Goal: Ask a question

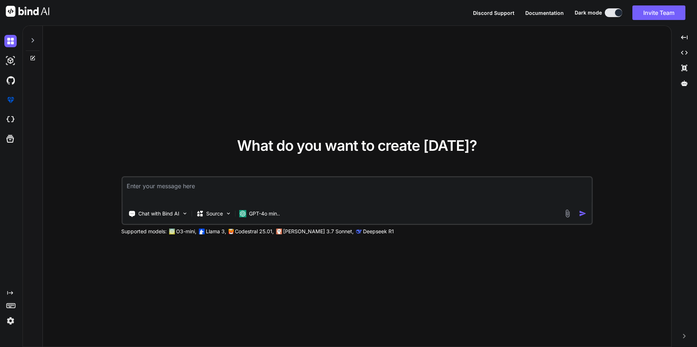
click at [226, 189] on textarea at bounding box center [356, 190] width 469 height 27
type textarea "x"
paste textarea "Which shortcut opens Copilot Chat panel? a. Ctrl+I b. Ctrl+Alt+C c. Ctrl+Shift+…"
type textarea "Which shortcut opens Copilot Chat panel? a. Ctrl+I b. Ctrl+Alt+C c. Ctrl+Shift+…"
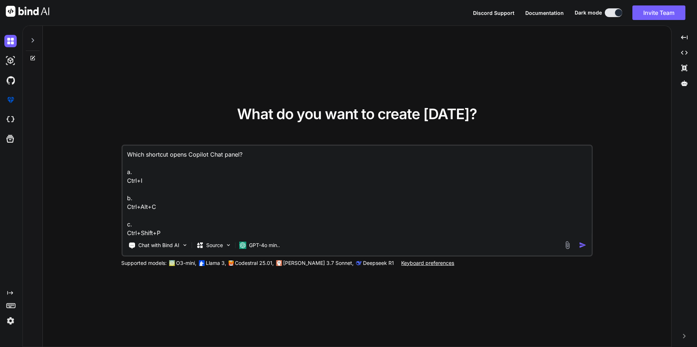
scroll to position [27, 0]
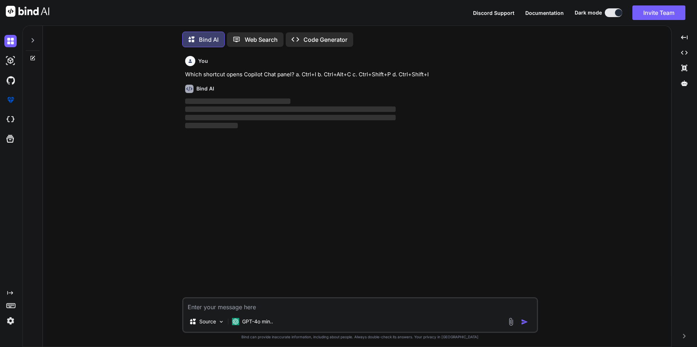
scroll to position [8, 0]
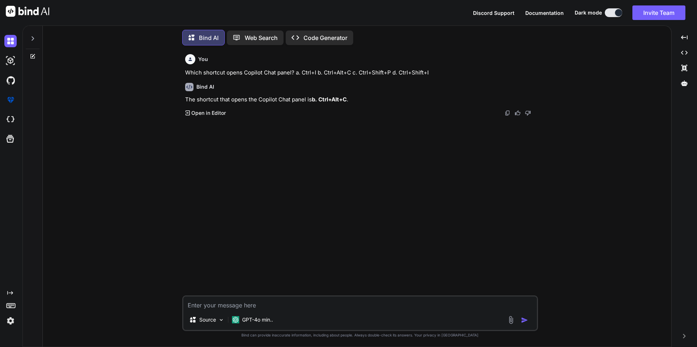
click at [254, 307] on textarea at bounding box center [359, 302] width 353 height 13
paste textarea "Which key dismisses a Copilot suggestion? a. Esc b. F1 c. Backspace d. Shift"
type textarea "x"
type textarea "Which key dismisses a Copilot suggestion? a. Esc b. F1 c. Backspace d. Shift"
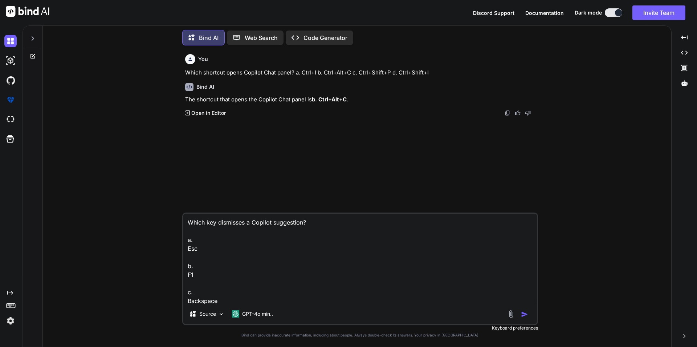
scroll to position [27, 0]
type textarea "x"
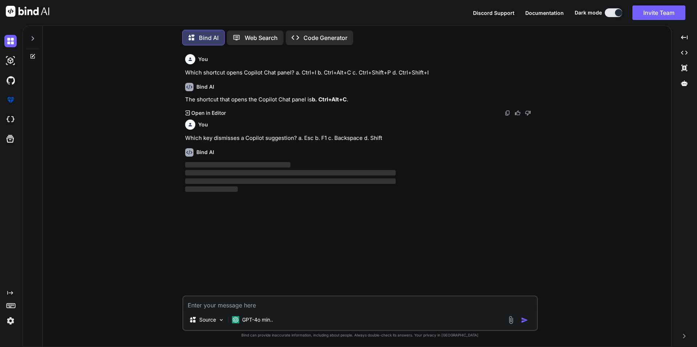
scroll to position [0, 0]
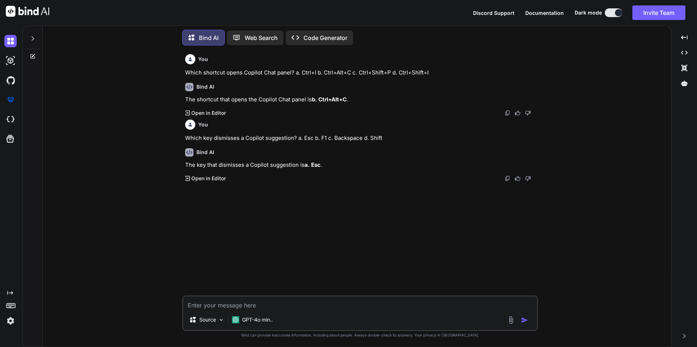
paste textarea "Which is a better prompt for generating a validation function? a. "Help me" b. …"
type textarea "x"
type textarea "Which is a better prompt for generating a validation function? a. "Help me" b. …"
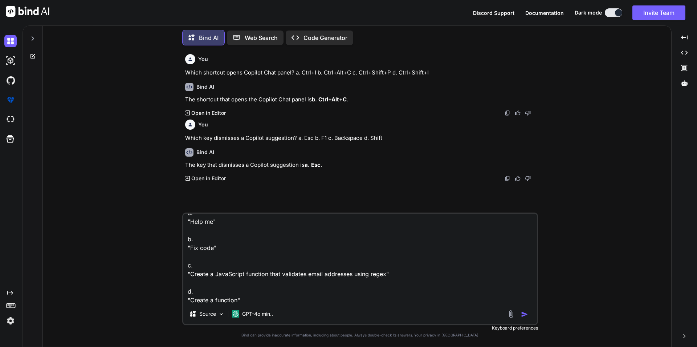
type textarea "x"
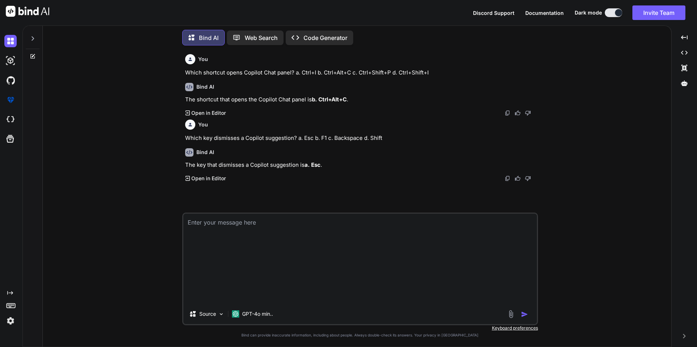
scroll to position [0, 0]
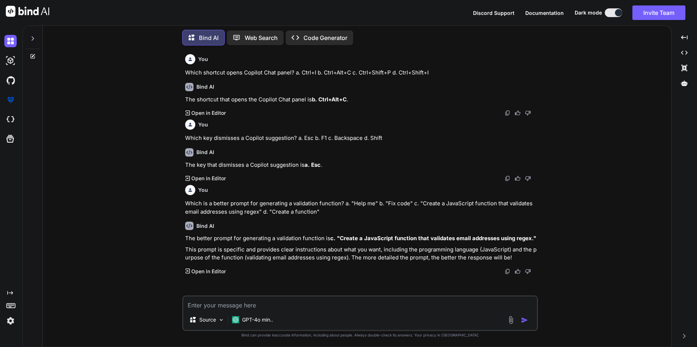
paste textarea "Comment-driven development with Copilot means: a. Writing descriptive comments …"
type textarea "x"
type textarea "Comment-driven development with Copilot means: a. Writing descriptive comments …"
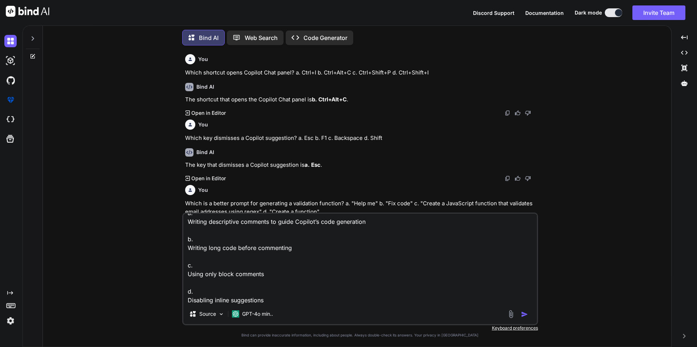
type textarea "x"
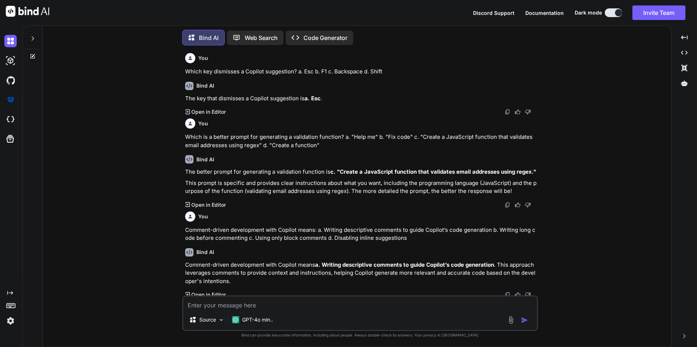
scroll to position [69, 0]
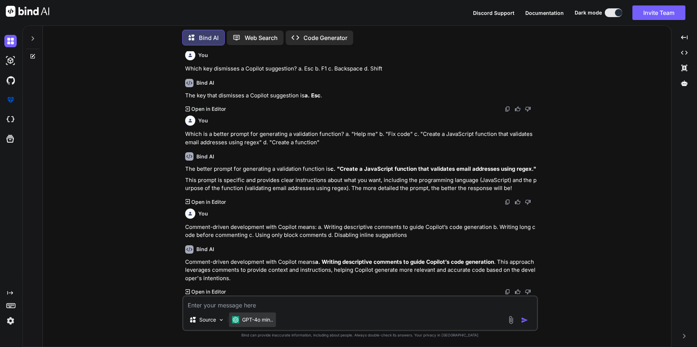
paste textarea "Where can you enable/disable GitHub Copilot in VS Code? a. Terminal settings b.…"
type textarea "x"
type textarea "Where can you enable/disable GitHub Copilot in VS Code? a. Terminal settings b.…"
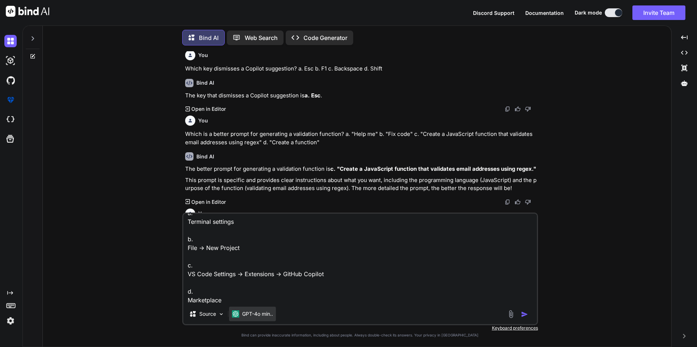
type textarea "x"
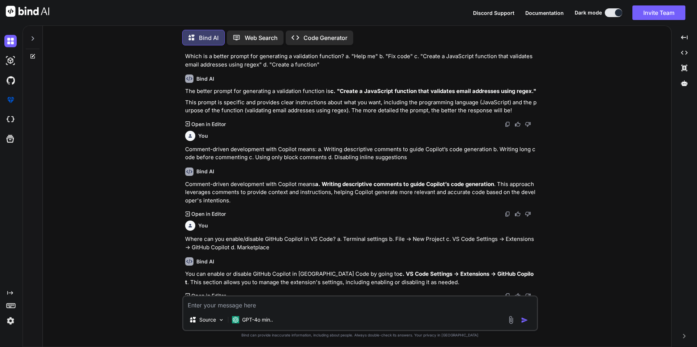
scroll to position [151, 0]
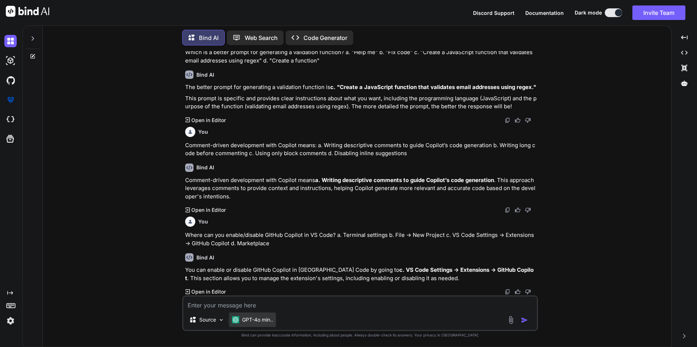
paste textarea "Which JSON file allows workspace-specific Copilot settings? a. workspace.json b…"
type textarea "x"
type textarea "Which JSON file allows workspace-specific Copilot settings? a. workspace.json b…"
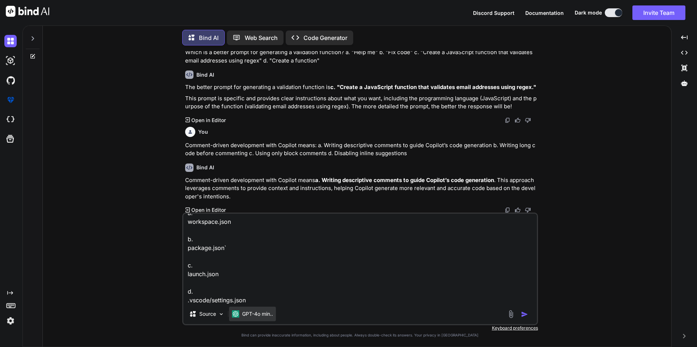
type textarea "x"
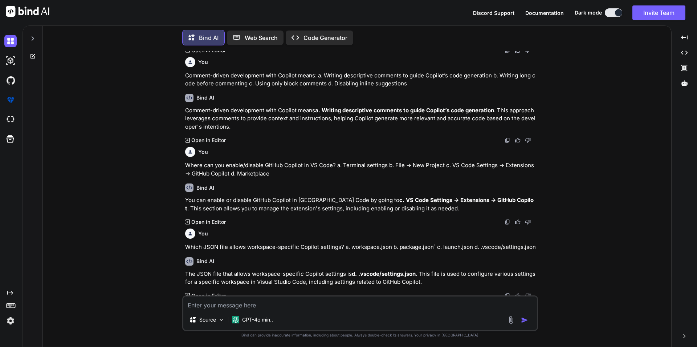
scroll to position [225, 0]
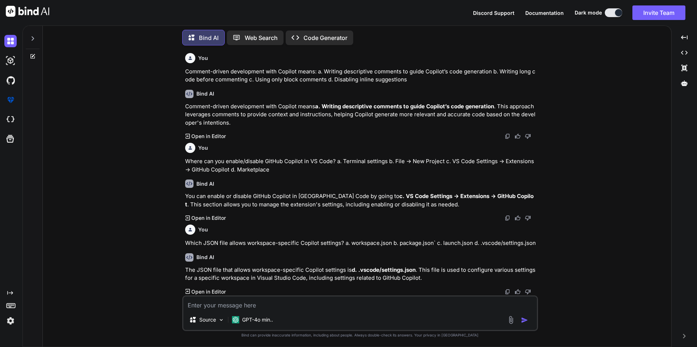
paste textarea "Which agent helps with VS Code features and extensions? a. @workspace b. @vscod…"
type textarea "x"
type textarea "Which agent helps with VS Code features and extensions? a. @workspace b. @vscod…"
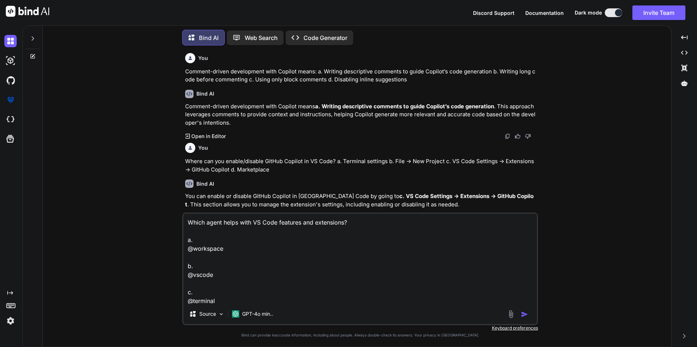
scroll to position [27, 0]
type textarea "x"
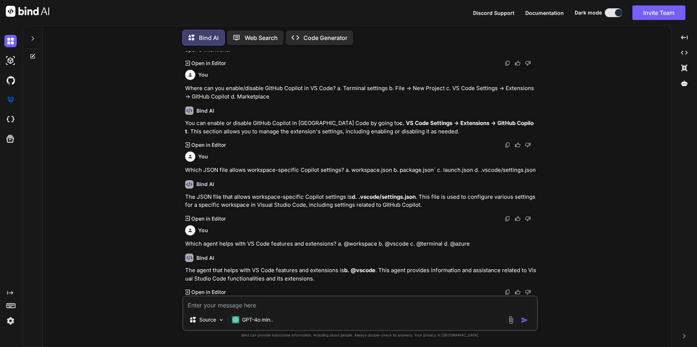
scroll to position [298, 0]
paste textarea "Which agent is best for managing cloud services and deployments? a. @github b. …"
type textarea "x"
type textarea "Which agent is best for managing cloud services and deployments? a. @github b. …"
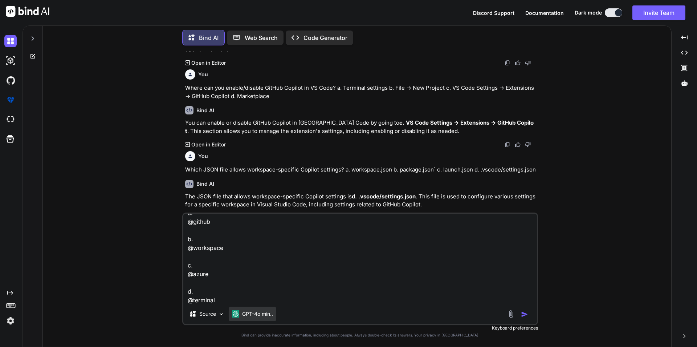
type textarea "x"
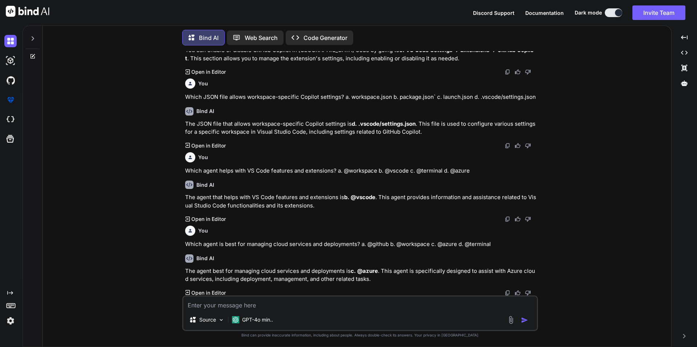
scroll to position [372, 0]
paste textarea "How do you activate a specific Copilot agent? a. Typing @agent-name in chat b. …"
type textarea "x"
type textarea "How do you activate a specific Copilot agent? a. Typing @agent-name in chat b. …"
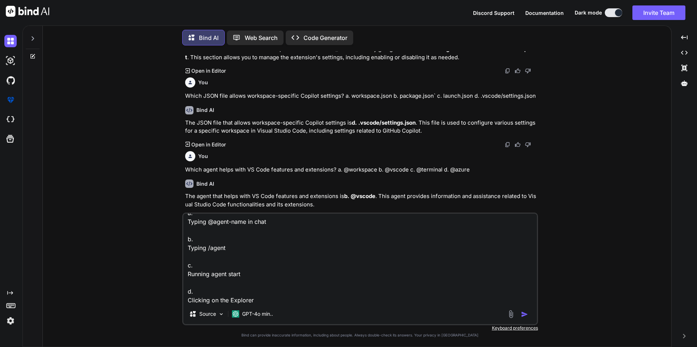
type textarea "x"
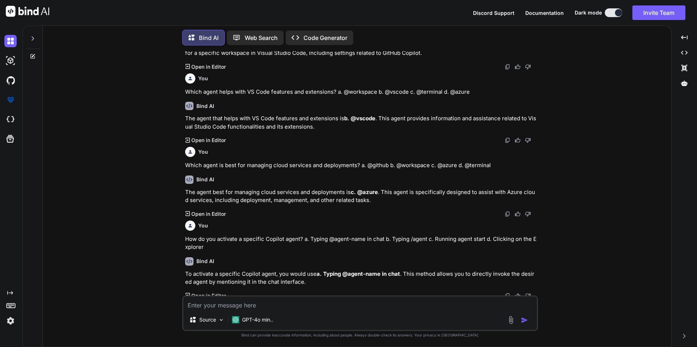
scroll to position [453, 0]
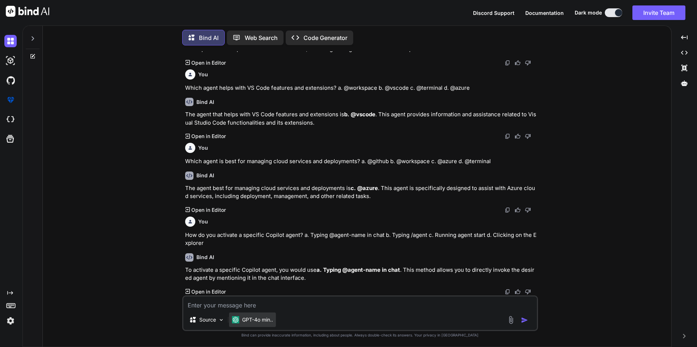
paste textarea "Which extension provides experimental features like code explanation and transl…"
type textarea "x"
type textarea "Which extension provides experimental features like code explanation and transl…"
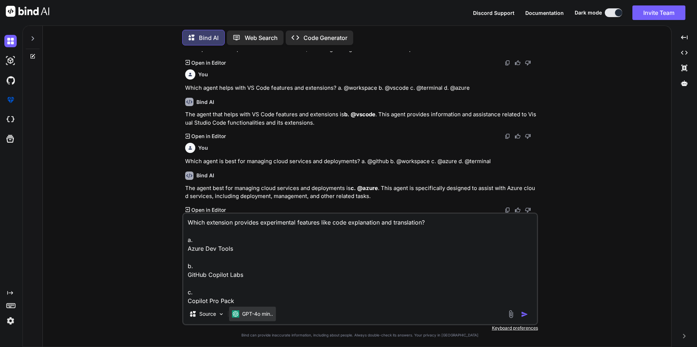
scroll to position [27, 0]
type textarea "x"
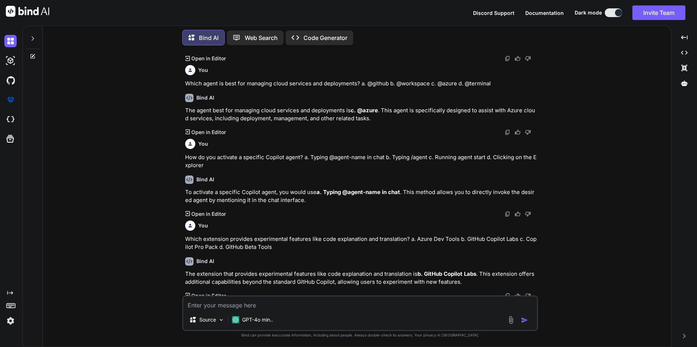
scroll to position [535, 0]
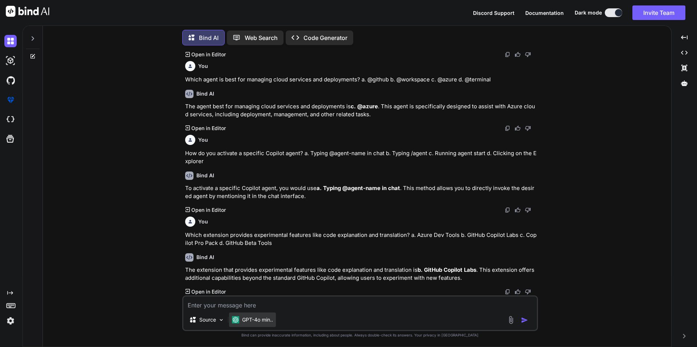
paste textarea "Which slash command generates unit tests? a. /tests b. /simplify` c. /doc d. /f…"
type textarea "x"
type textarea "Which slash command generates unit tests? a. /tests b. /simplify` c. /doc d. /f…"
type textarea "x"
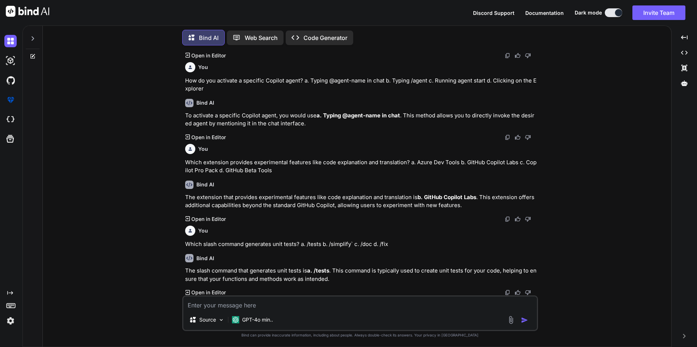
scroll to position [608, 0]
paste textarea "If Copilot suggestions are not appearing, what should you check first? a. File …"
type textarea "x"
type textarea "If Copilot suggestions are not appearing, what should you check first? a. File …"
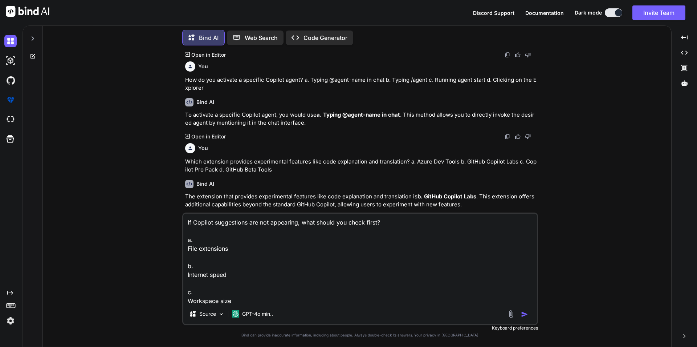
scroll to position [27, 0]
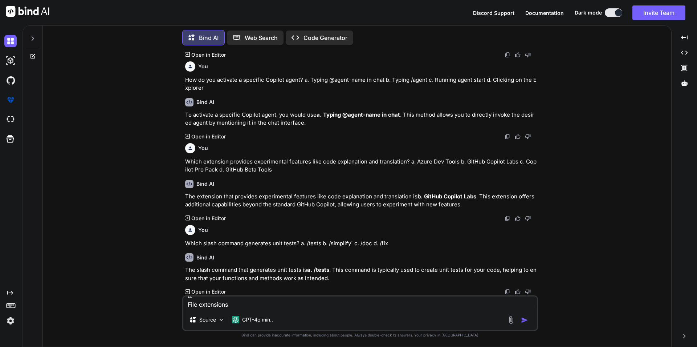
type textarea "x"
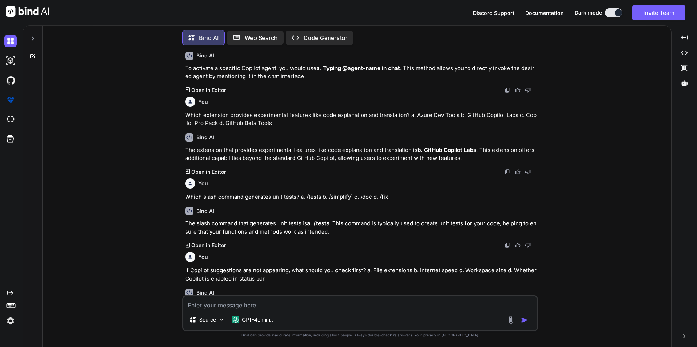
scroll to position [693, 0]
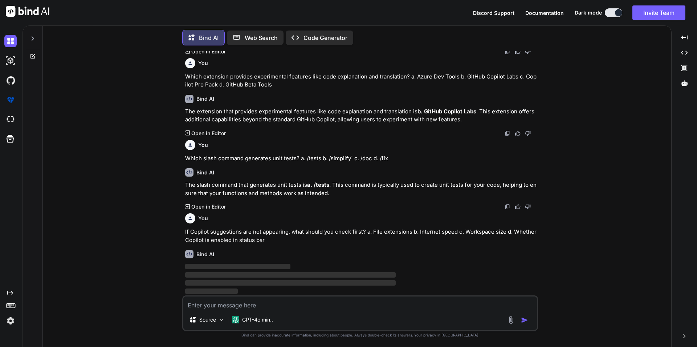
click at [244, 301] on textarea at bounding box center [359, 302] width 353 height 13
click at [245, 301] on textarea at bounding box center [359, 302] width 353 height 13
paste textarea "If Copilot suggestions are not appearing, what should you check first? a. File …"
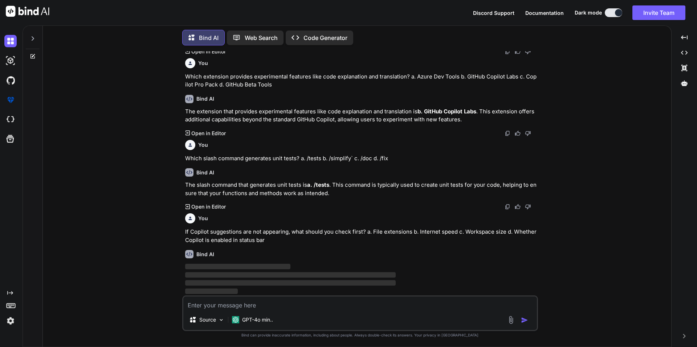
type textarea "x"
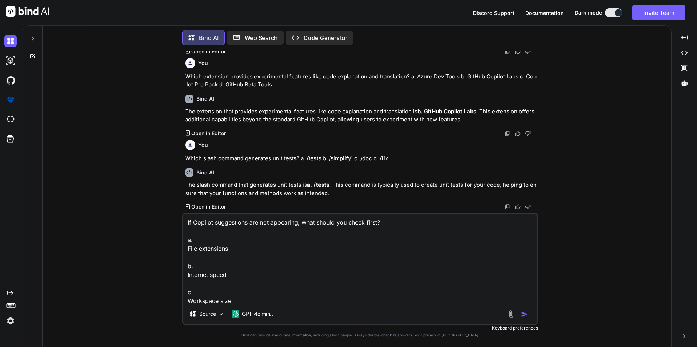
scroll to position [27, 0]
type textarea "If Copilot suggestions are not appearing, what should you check first? a. File …"
click at [521, 314] on img "button" at bounding box center [524, 313] width 7 height 7
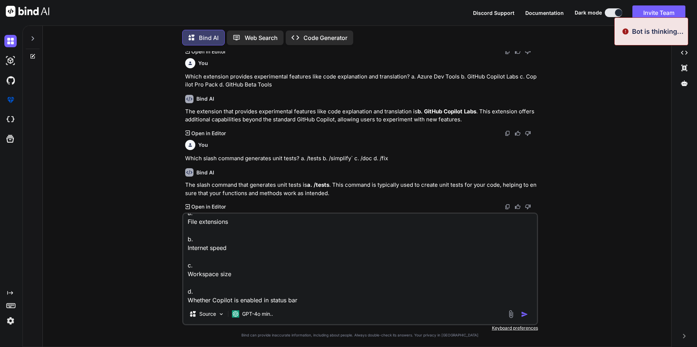
click at [332, 299] on textarea "If Copilot suggestions are not appearing, what should you check first? a. File …" at bounding box center [359, 258] width 353 height 90
type textarea "x"
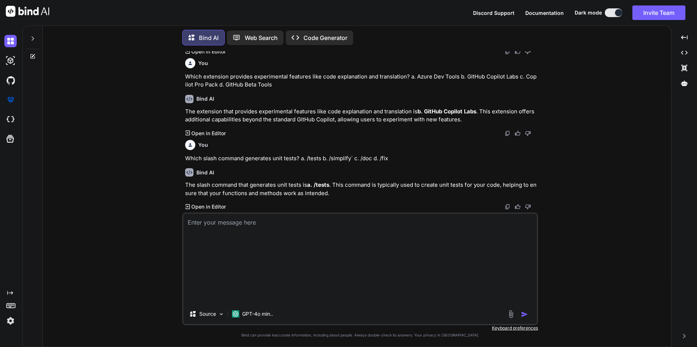
scroll to position [0, 0]
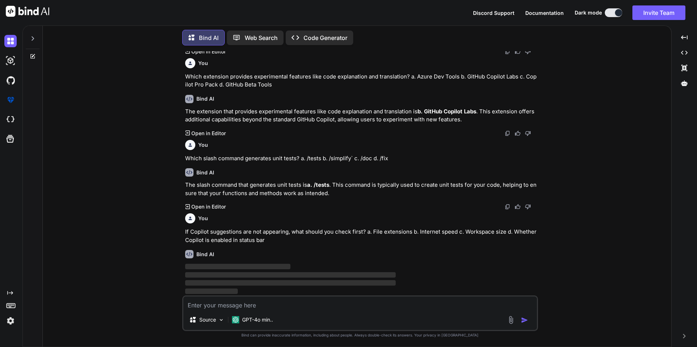
click at [326, 273] on span "‌" at bounding box center [290, 274] width 211 height 5
click at [37, 34] on div at bounding box center [33, 36] width 14 height 25
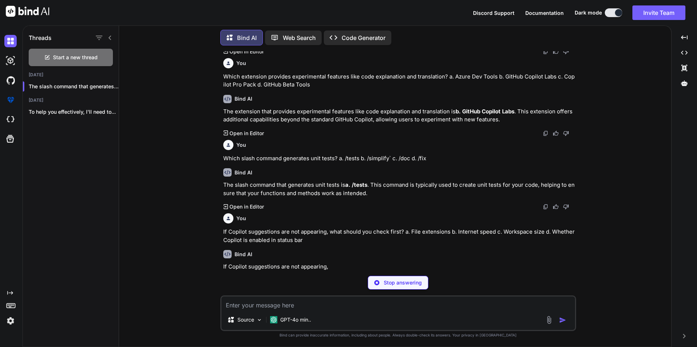
scroll to position [686, 0]
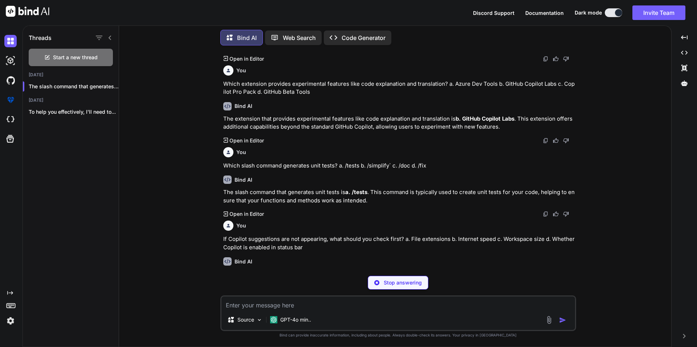
click at [111, 35] on icon at bounding box center [110, 38] width 6 height 6
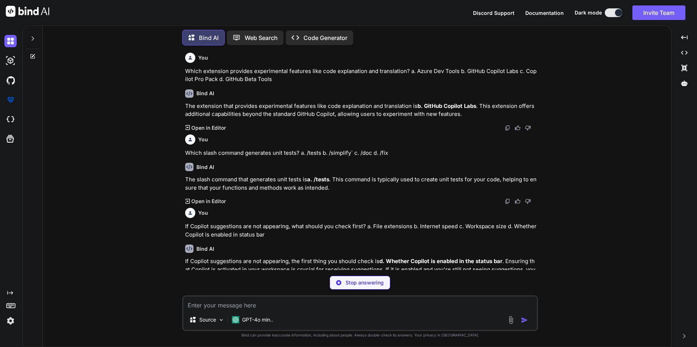
scroll to position [698, 0]
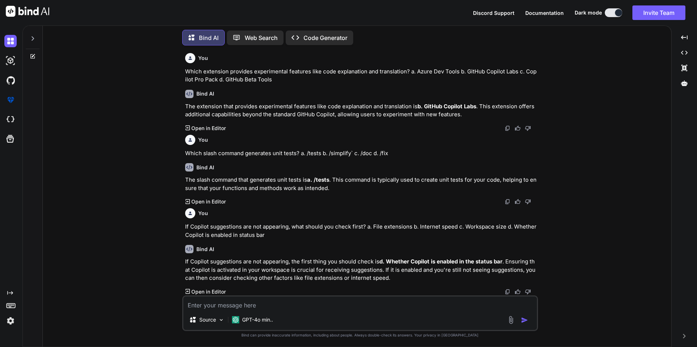
click at [267, 306] on textarea at bounding box center [359, 302] width 353 height 13
paste textarea "Poor suggestion quality can often be improved by: a. Using short variable names…"
type textarea "x"
type textarea "Poor suggestion quality can often be improved by: a. Using short variable names…"
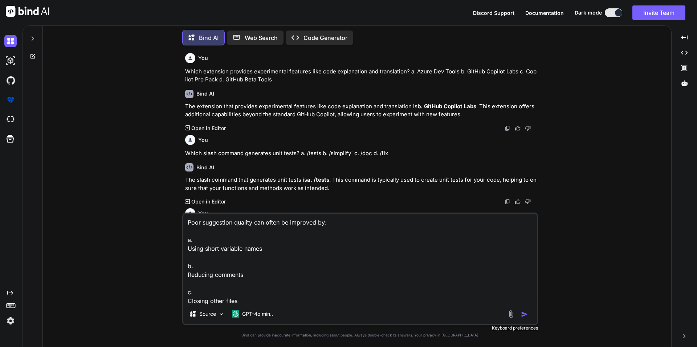
scroll to position [27, 0]
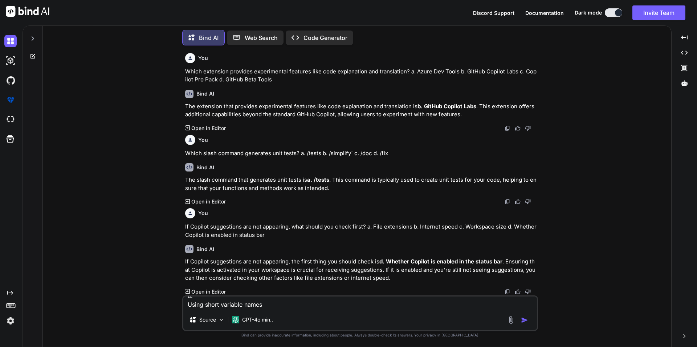
type textarea "x"
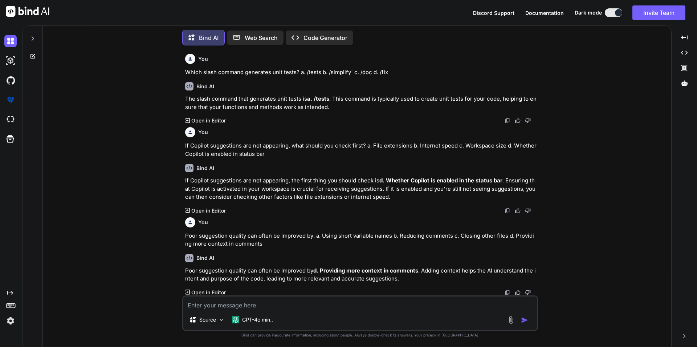
scroll to position [780, 0]
paste textarea "Shortcut to move to the next Copilot suggestion? a. Ctrl+Tab b. Alt+[ c. Alt+] …"
type textarea "x"
type textarea "Shortcut to move to the next Copilot suggestion? a. Ctrl+Tab b. Alt+[ c. Alt+] …"
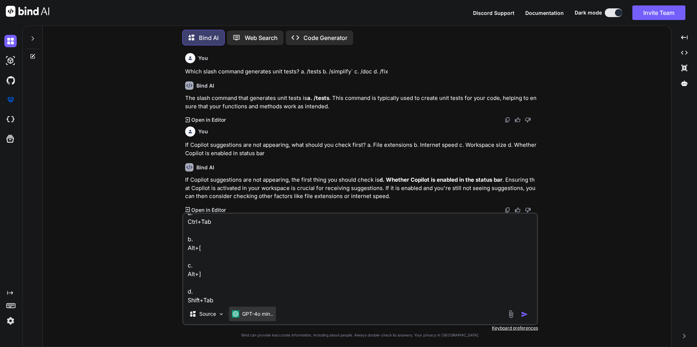
type textarea "x"
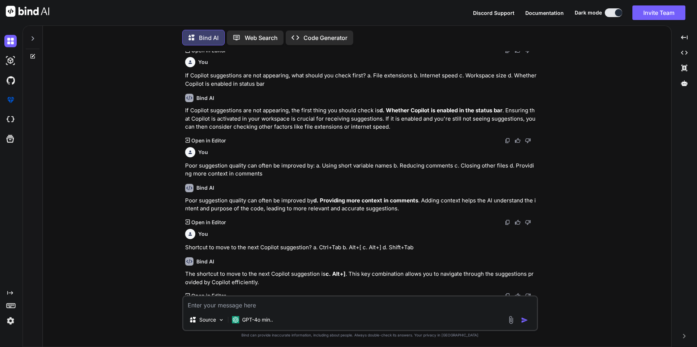
scroll to position [853, 0]
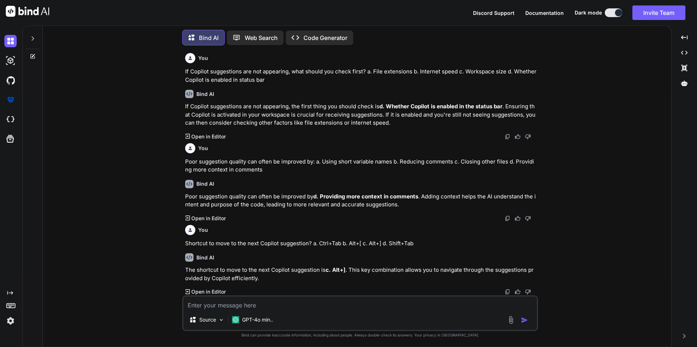
paste textarea "Which shortcut clears the Copilot chat? a. Ctrl+Shift+P b. Ctrl+L c. Alt+C d. E…"
type textarea "x"
type textarea "Which shortcut clears the Copilot chat? a. Ctrl+Shift+P b. Ctrl+L c. Alt+C d. E…"
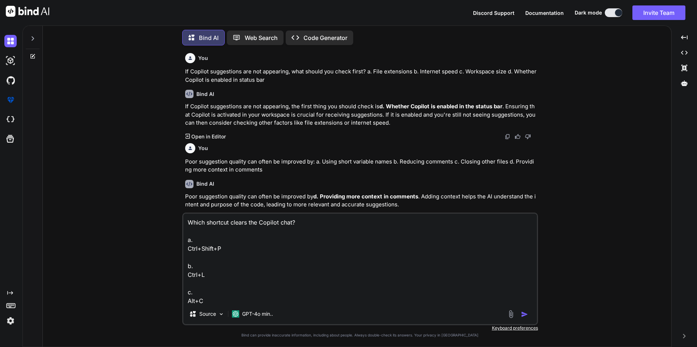
scroll to position [27, 0]
type textarea "x"
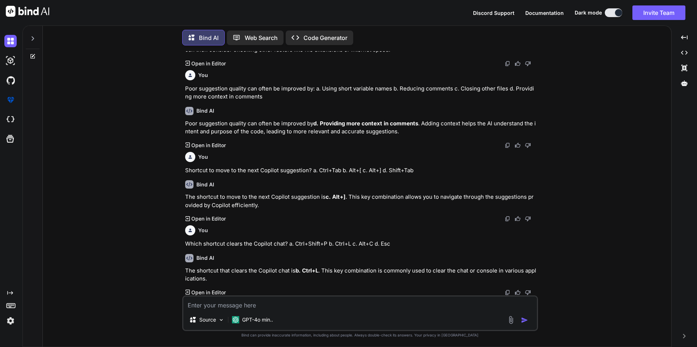
scroll to position [927, 0]
paste textarea "Shortcut to toggle Copilot suggestions? a. F2 b. Ctrl+Shift+P c. Alt+\ d. Ctrl+…"
type textarea "x"
type textarea "Shortcut to toggle Copilot suggestions? a. F2 b. Ctrl+Shift+P c. Alt+\ d. Ctrl+…"
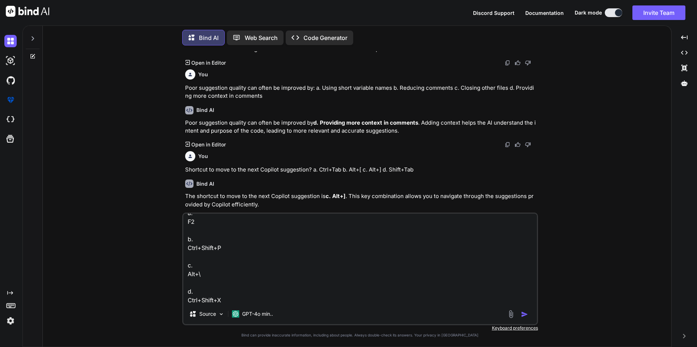
type textarea "x"
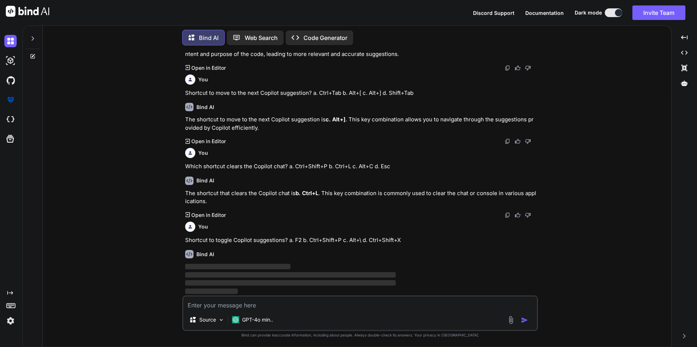
scroll to position [996, 0]
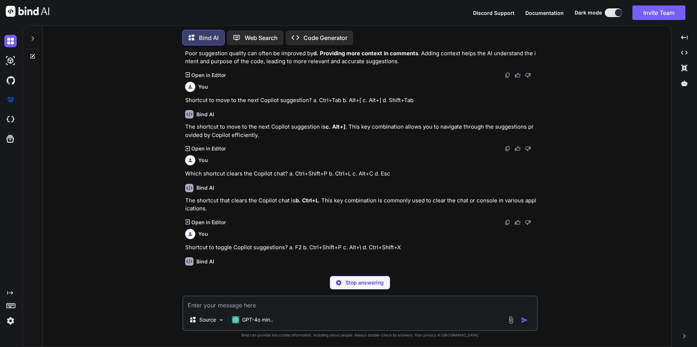
type textarea "x"
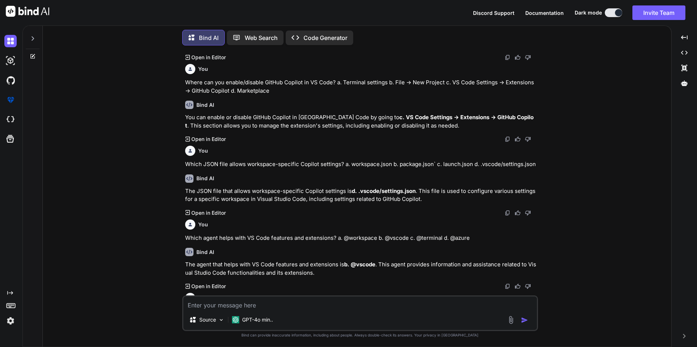
scroll to position [0, 0]
